Goal: Navigation & Orientation: Go to known website

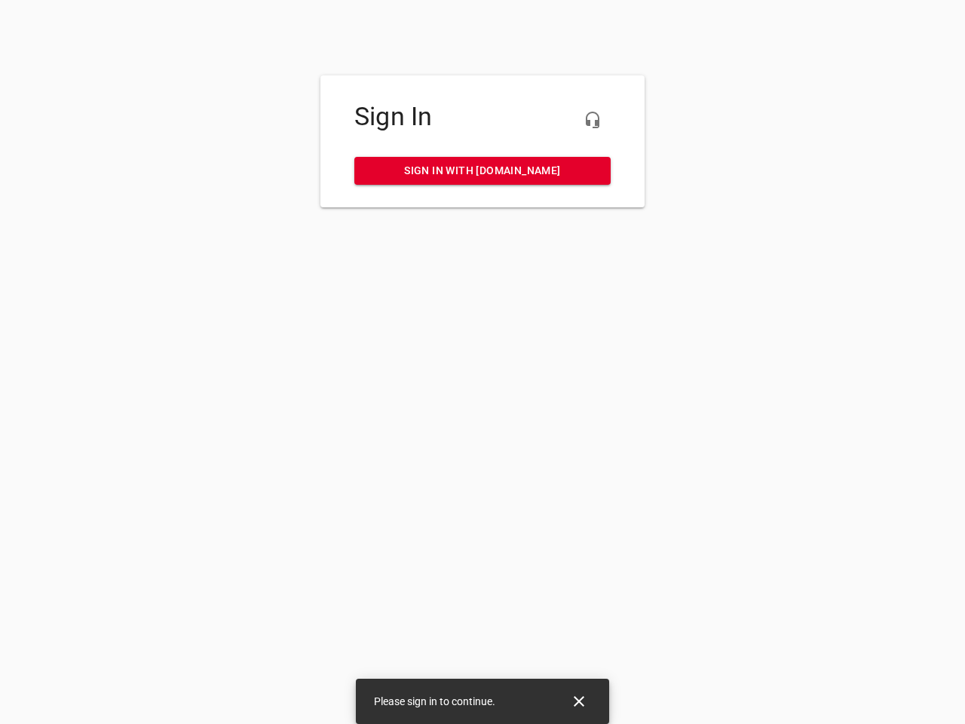
click at [593, 120] on icon "button" at bounding box center [593, 120] width 18 height 18
click at [579, 701] on icon "Close" at bounding box center [579, 701] width 11 height 11
